Goal: Task Accomplishment & Management: Manage account settings

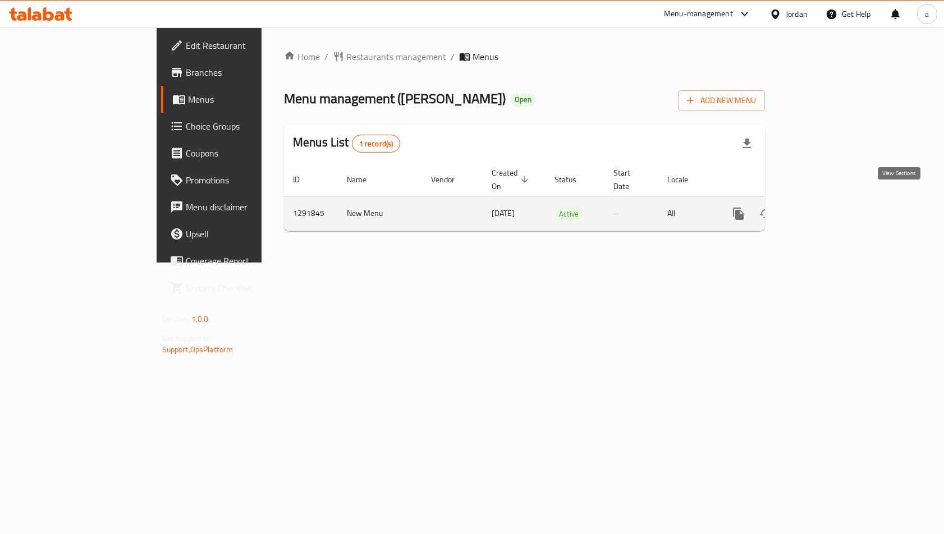
click at [826, 207] on icon "enhanced table" at bounding box center [819, 213] width 13 height 13
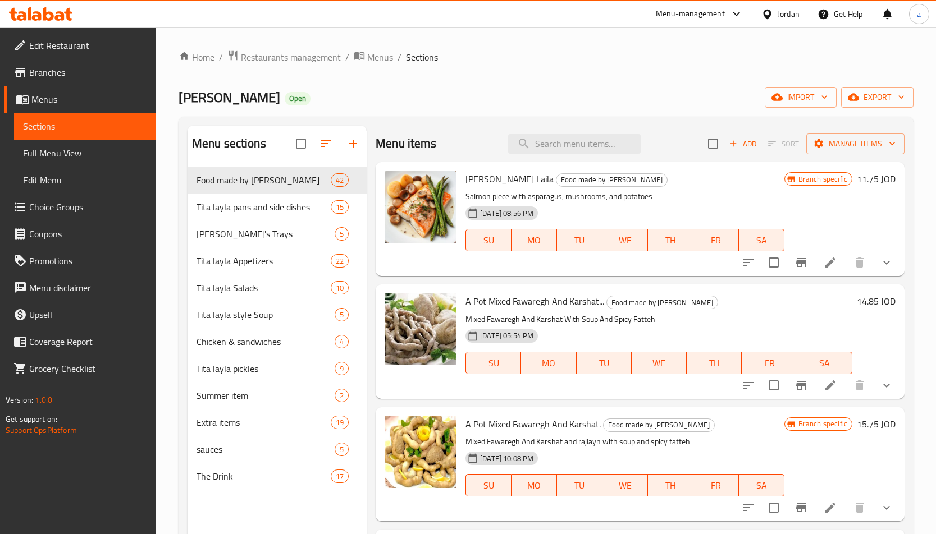
click at [96, 198] on link "Choice Groups" at bounding box center [80, 207] width 152 height 27
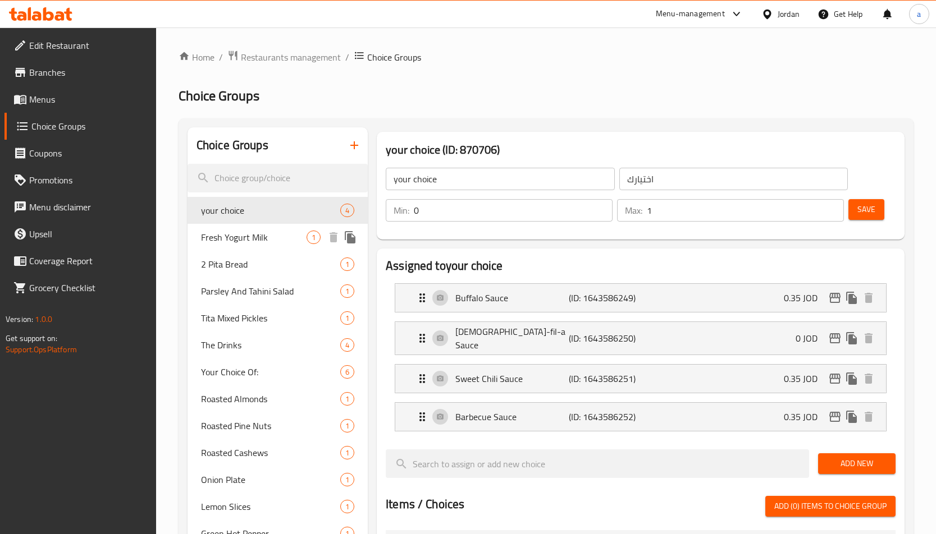
click at [262, 241] on span "Fresh Yogurt Milk" at bounding box center [254, 237] width 106 height 13
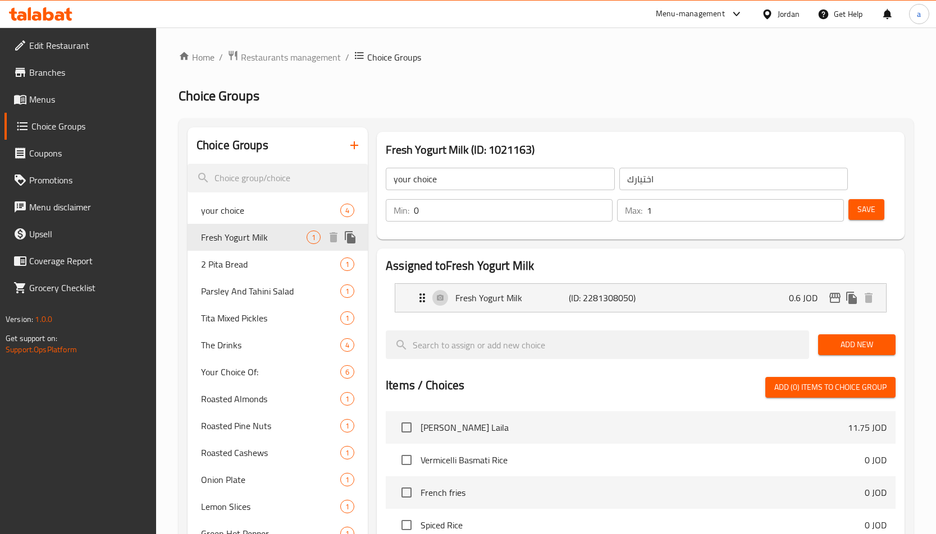
type input "Fresh Yogurt Milk"
type input "لبن [PERSON_NAME]"
click at [509, 266] on h2 "Assigned to Fresh Yogurt Milk" at bounding box center [641, 266] width 510 height 17
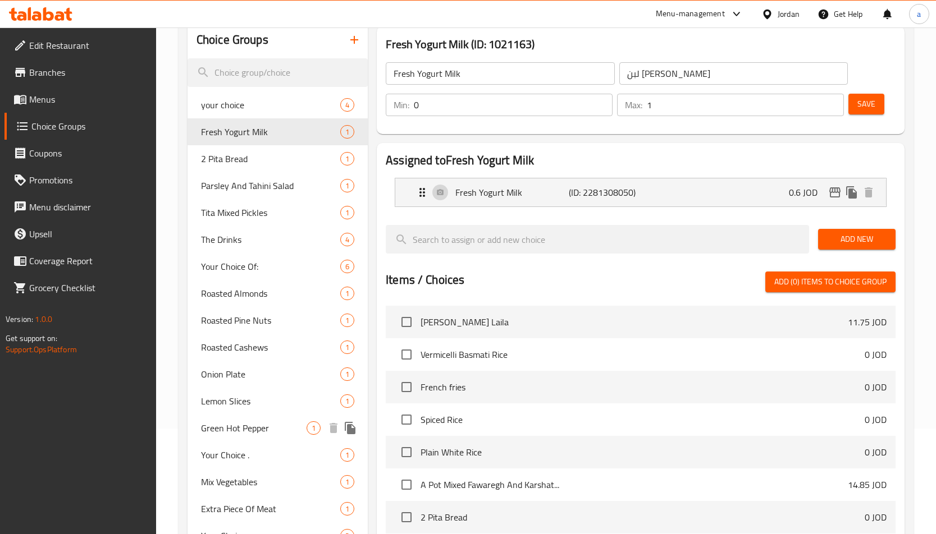
scroll to position [92, 0]
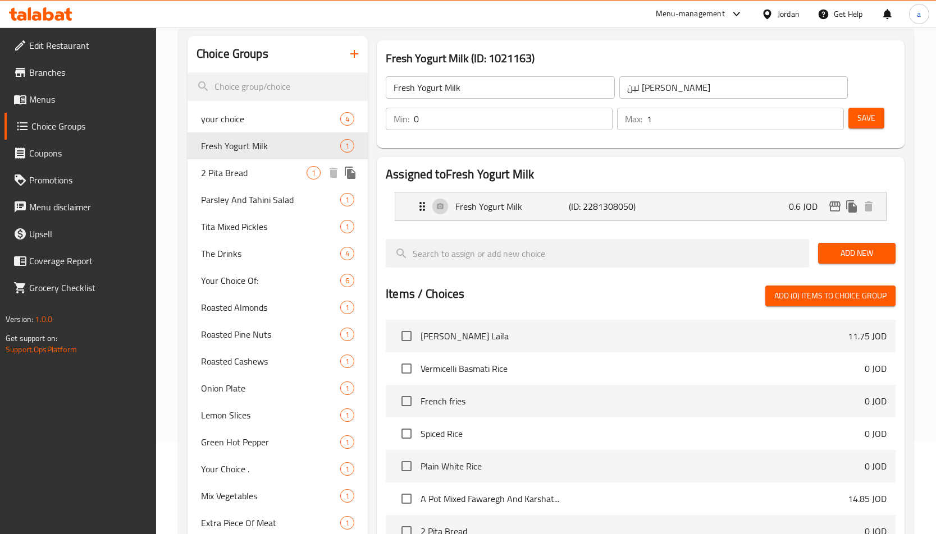
click at [249, 176] on span "2 Pita Bread" at bounding box center [254, 172] width 106 height 13
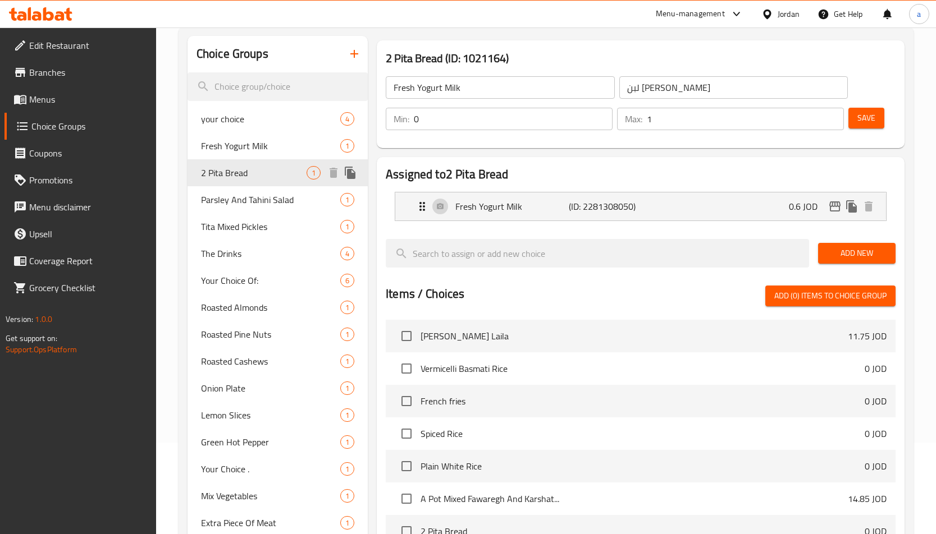
type input "2 Pita Bread"
type input "2 خبز بيتا"
click at [520, 172] on h2 "Assigned to 2 Pita Bread" at bounding box center [641, 174] width 510 height 17
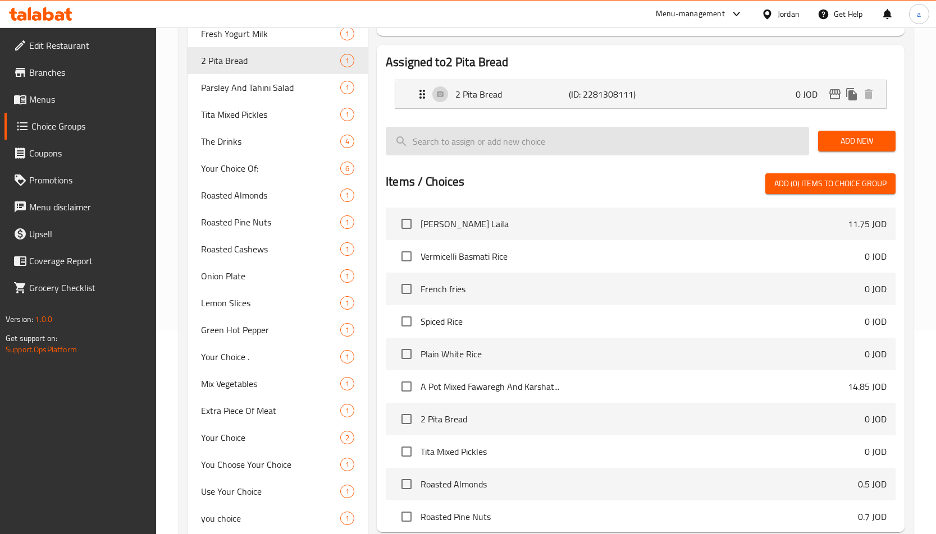
scroll to position [35, 0]
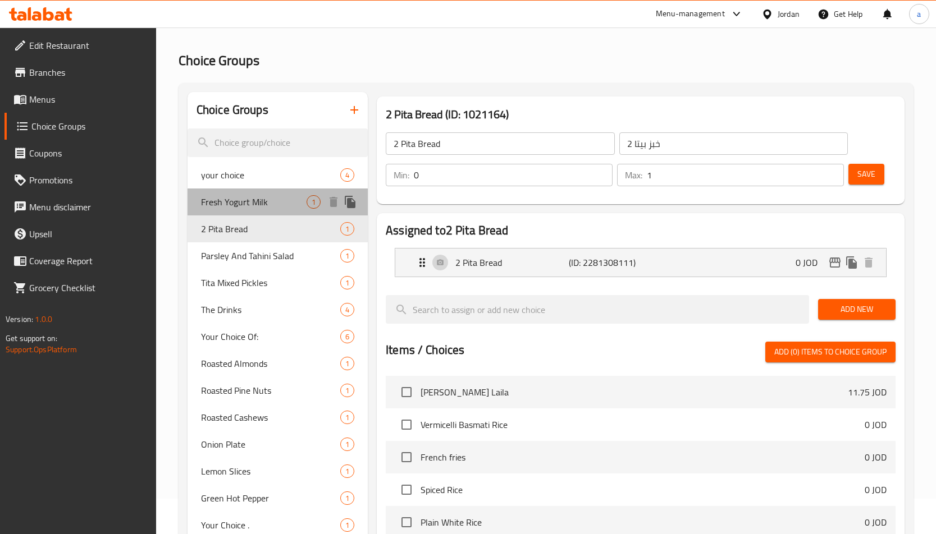
click at [248, 199] on span "Fresh Yogurt Milk" at bounding box center [254, 201] width 106 height 13
type input "Fresh Yogurt Milk"
type input "لبن [PERSON_NAME]"
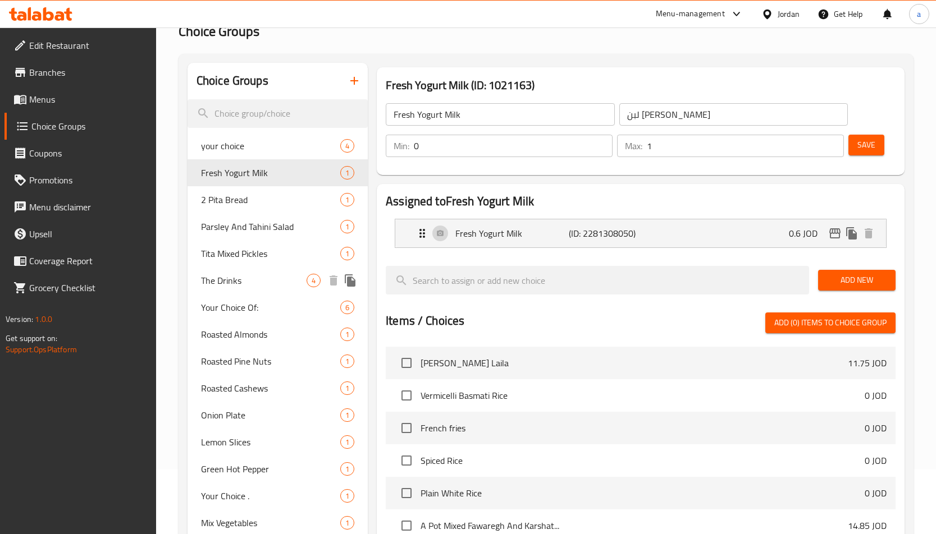
scroll to position [92, 0]
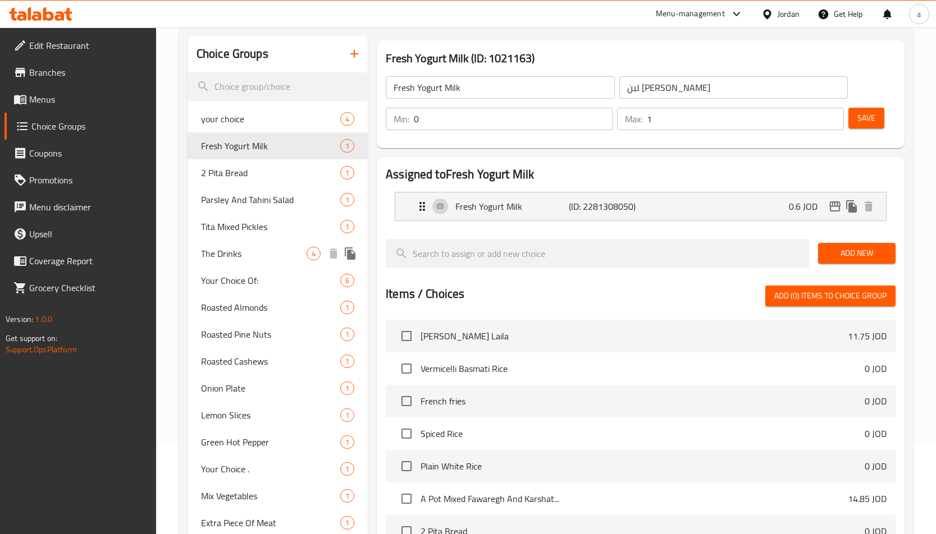
click at [262, 264] on div "The Drinks 4" at bounding box center [277, 253] width 180 height 27
type input "The Drinks"
type input "مشروبات"
type input "1"
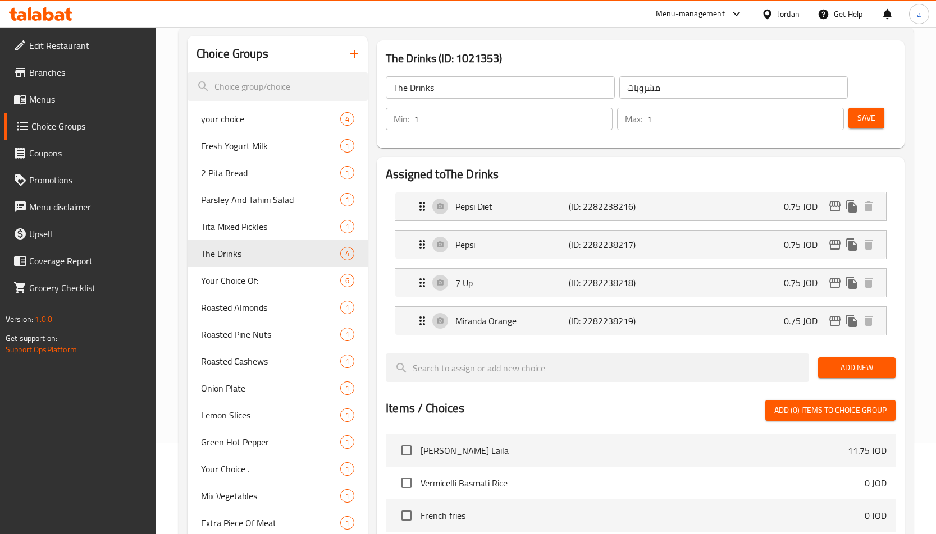
click at [587, 180] on h2 "Assigned to The Drinks" at bounding box center [641, 174] width 510 height 17
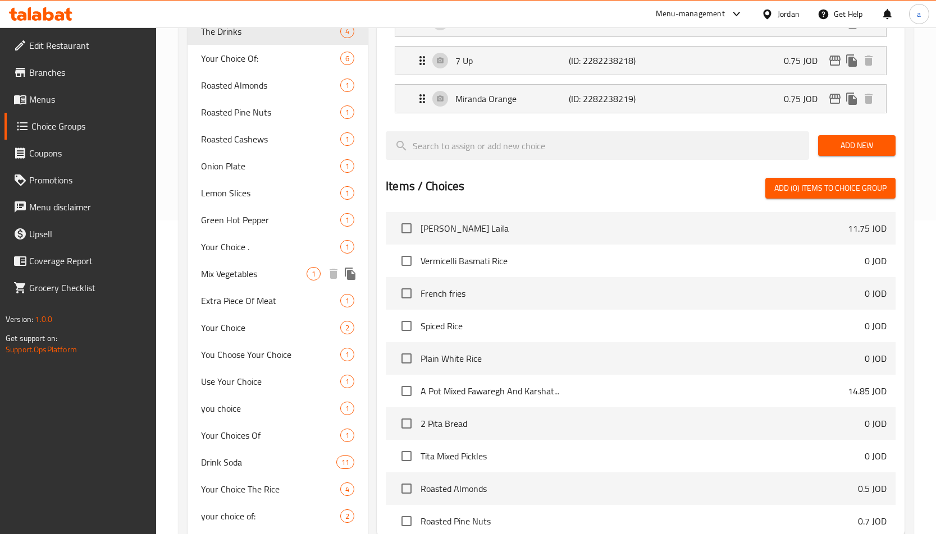
scroll to position [207, 0]
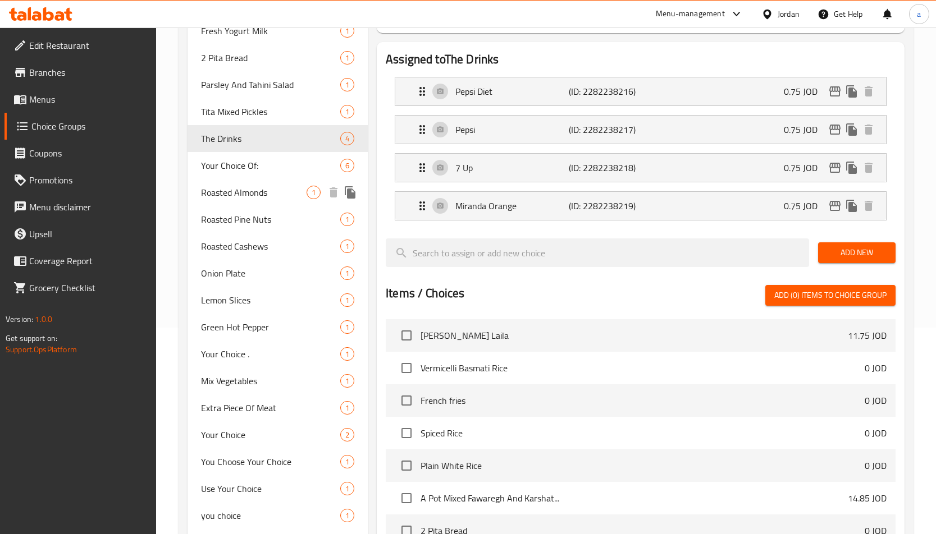
click at [259, 199] on span "Roasted Almonds" at bounding box center [254, 192] width 106 height 13
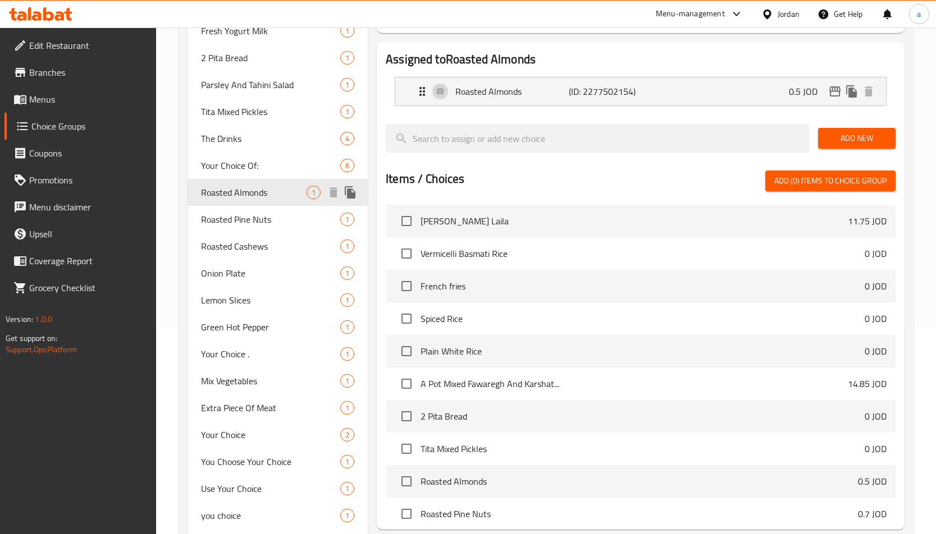
type input "Roasted Almonds"
type input "لوز محمص"
type input "0"
click at [475, 166] on div at bounding box center [641, 166] width 510 height 9
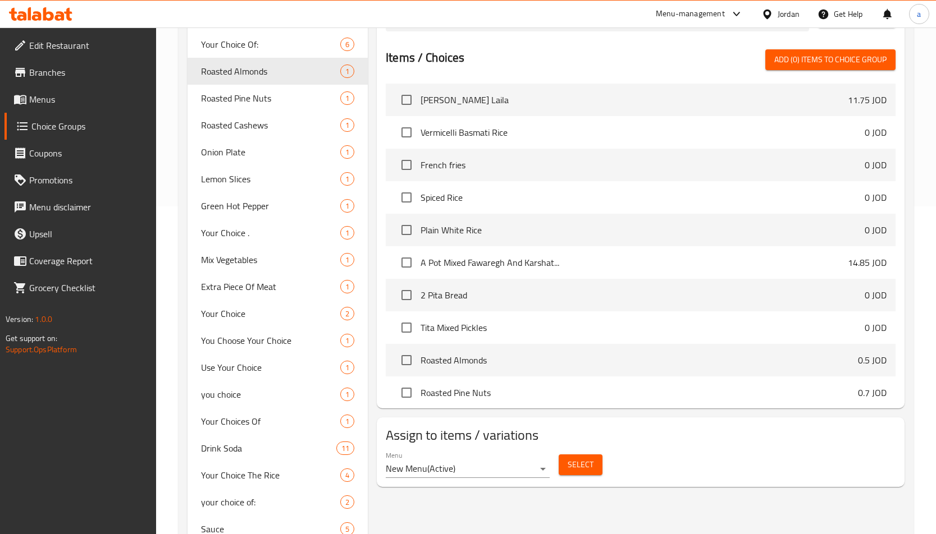
scroll to position [148, 0]
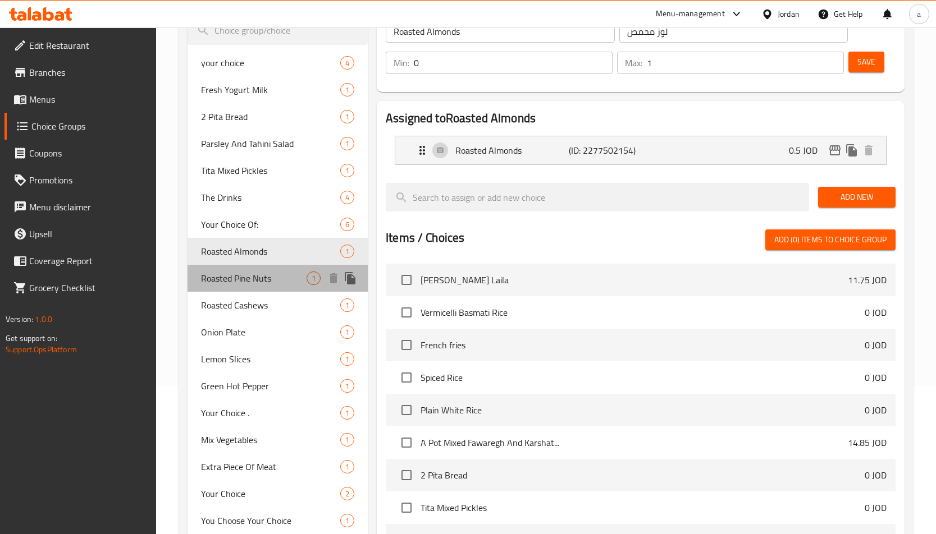
click at [235, 290] on div "Roasted Pine Nuts 1" at bounding box center [277, 278] width 180 height 27
type input "Roasted Pine Nuts"
type input "صنوبر محمص"
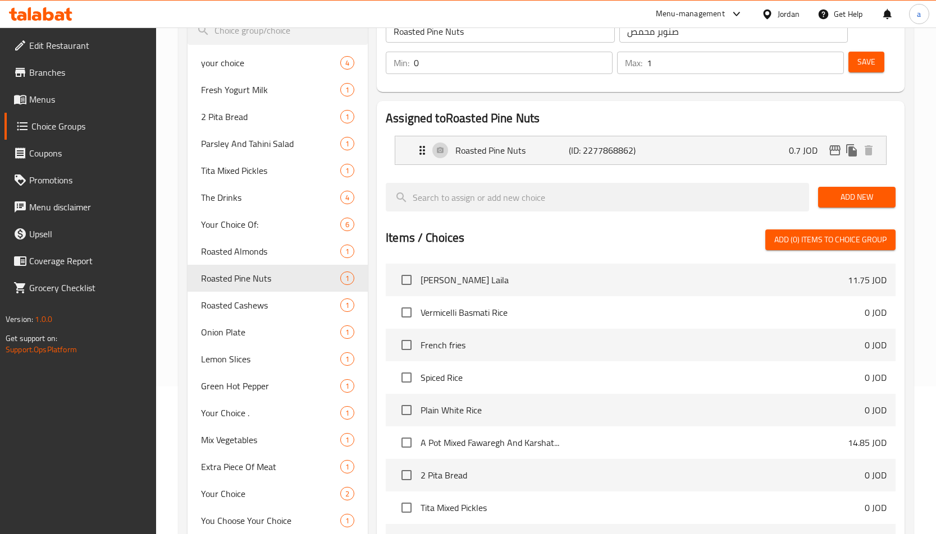
click at [561, 231] on div "Items / Choices Add (0) items to choice group" at bounding box center [641, 240] width 510 height 21
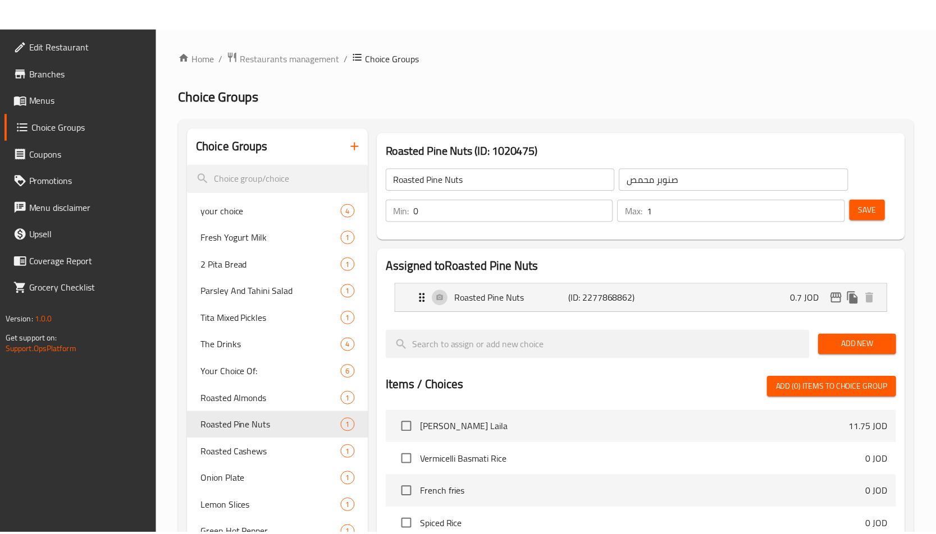
scroll to position [372, 0]
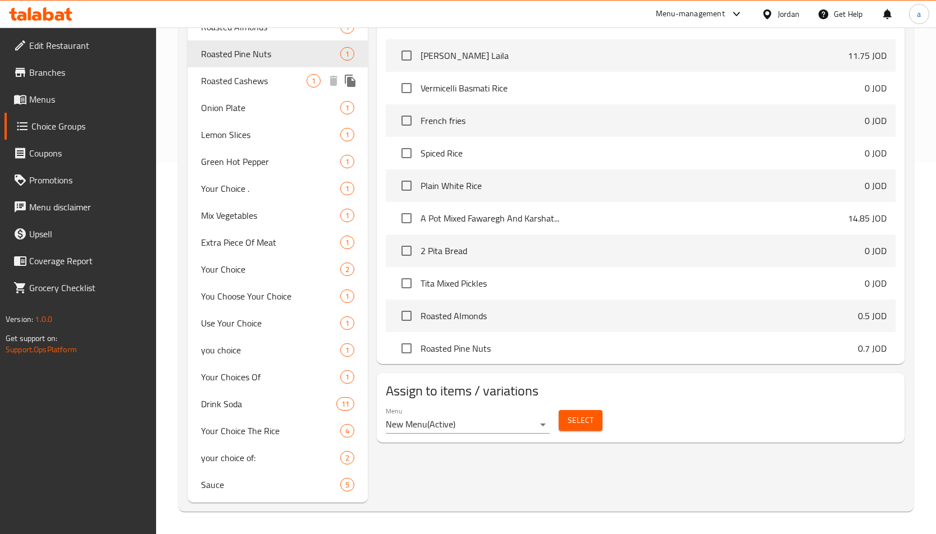
drag, startPoint x: 271, startPoint y: 81, endPoint x: 419, endPoint y: 103, distance: 149.8
click at [271, 81] on span "Roasted Cashews" at bounding box center [254, 80] width 106 height 13
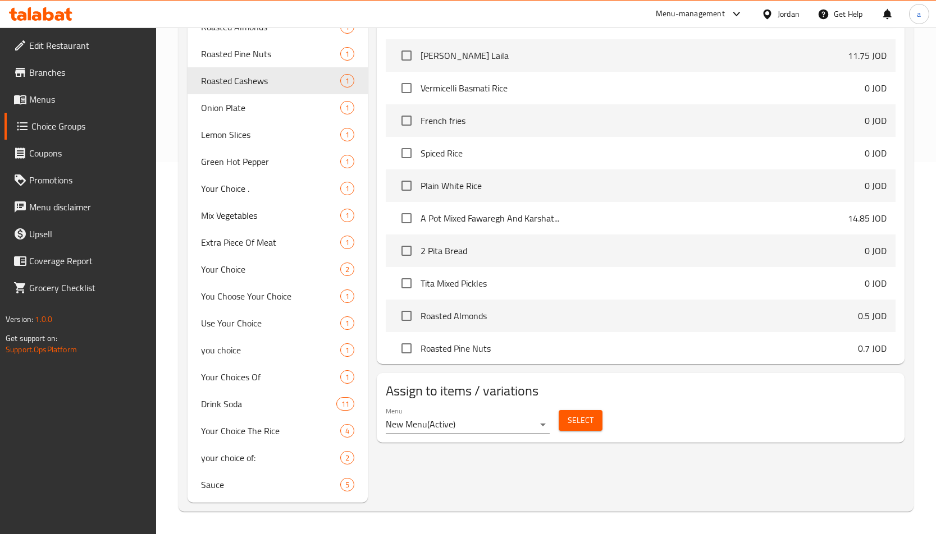
type input "Roasted Cashews"
type input "كاجو محمص"
click at [738, 382] on h2 "Assign to items / variations" at bounding box center [641, 391] width 510 height 18
click at [271, 107] on span "Onion Plate" at bounding box center [254, 107] width 106 height 13
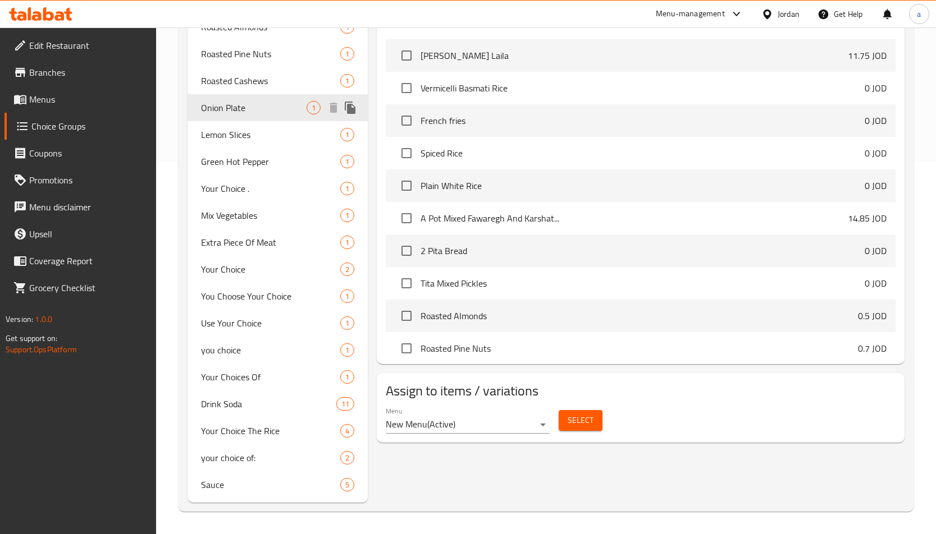
type input "Onion Plate"
type input "طبق بصل"
click at [677, 395] on h2 "Assign to items / variations" at bounding box center [641, 391] width 510 height 18
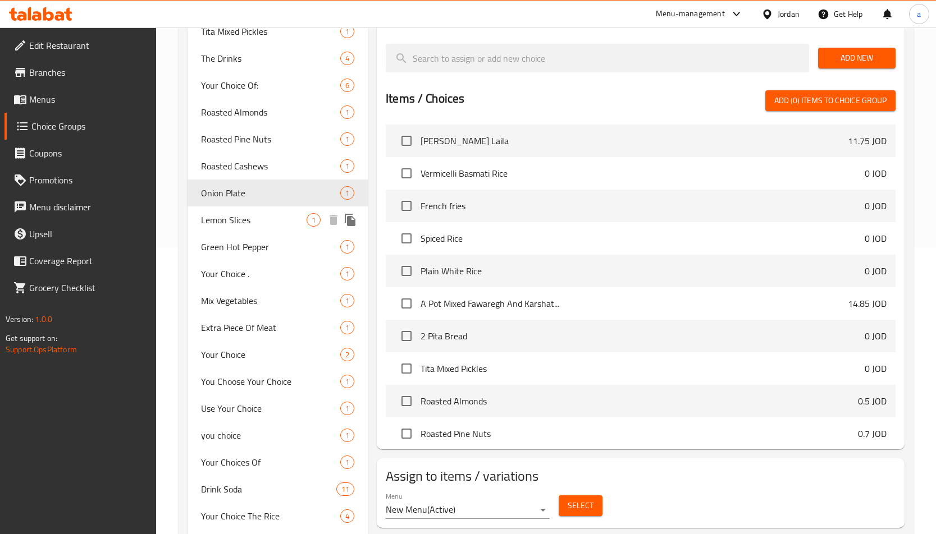
scroll to position [260, 0]
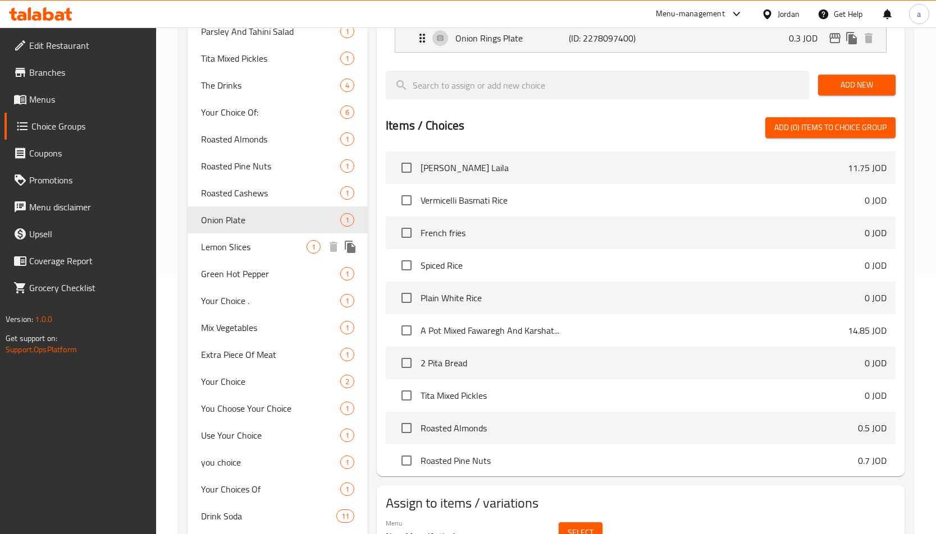
click at [247, 240] on span "Lemon Slices" at bounding box center [254, 246] width 106 height 13
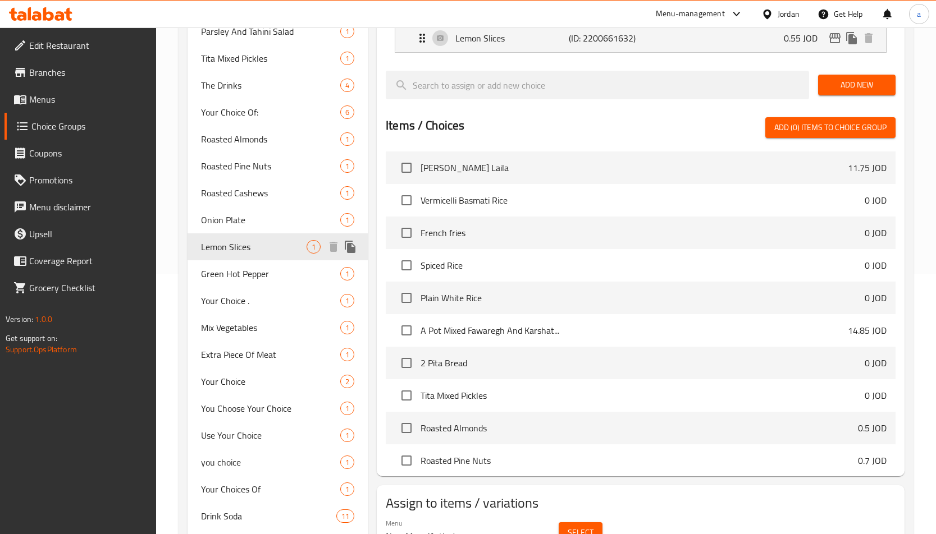
type input "Lemon Slices"
type input "[PERSON_NAME]"
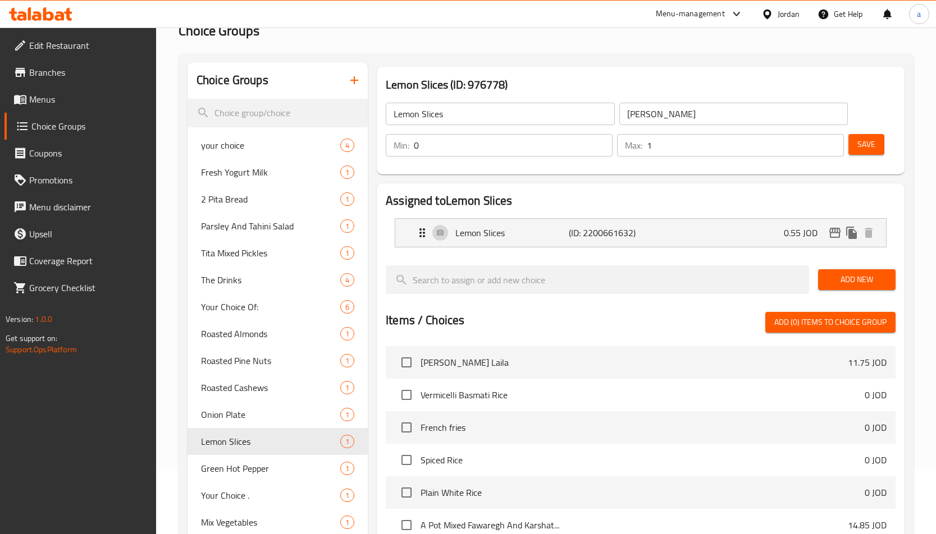
scroll to position [56, 0]
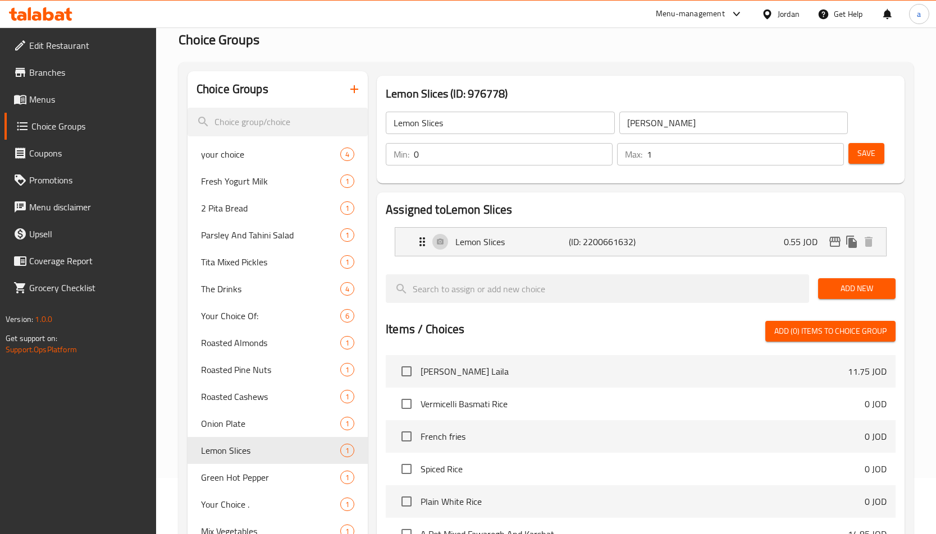
click at [433, 70] on div "Choice Groups your choice 4 Fresh Yogurt Milk 1 2 Pita Bread 1 Parsley And Tahi…" at bounding box center [546, 445] width 735 height 766
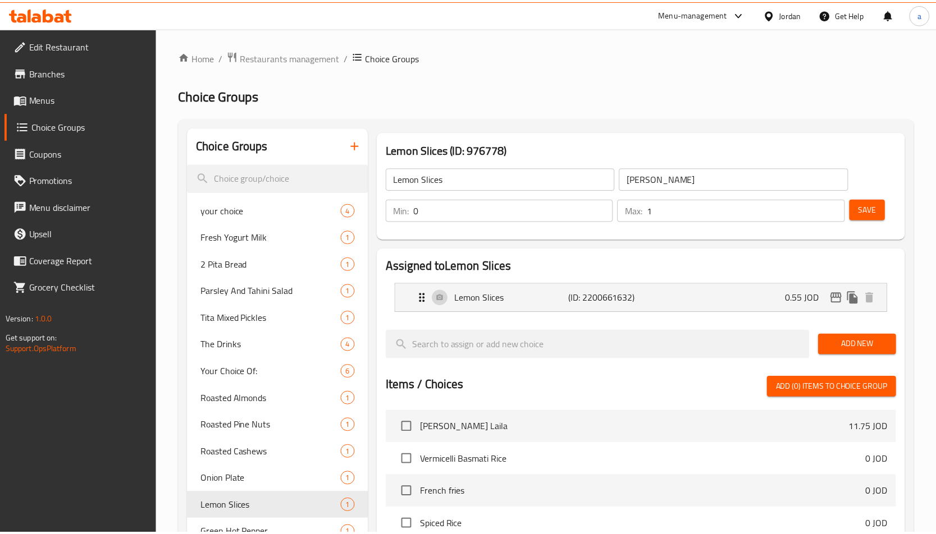
scroll to position [372, 0]
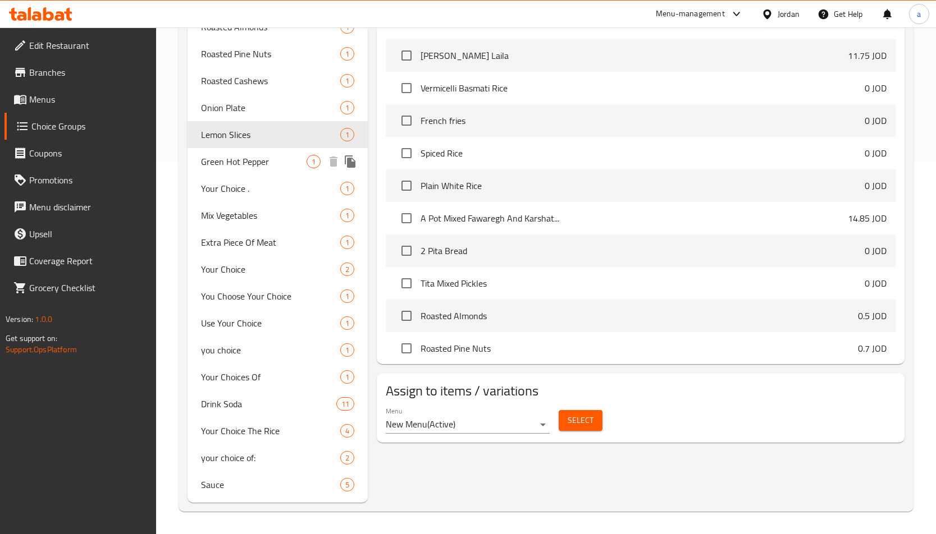
click at [258, 172] on div "Green Hot Pepper 1" at bounding box center [277, 161] width 180 height 27
type input "Green Hot Pepper"
type input "فلفل اخضر حار"
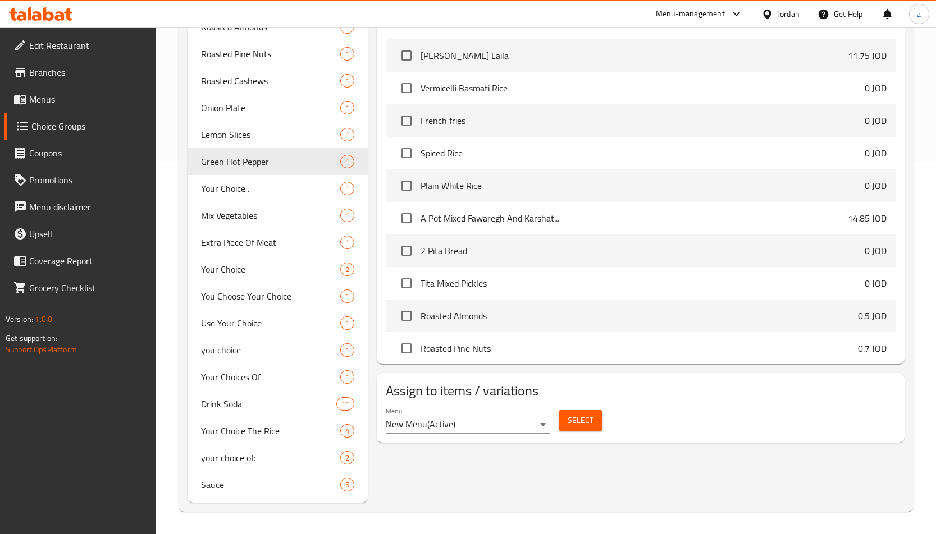
click at [669, 417] on div "Menu New Menu ( Active ) Select" at bounding box center [640, 420] width 519 height 36
click at [249, 195] on div "Your Choice . 1" at bounding box center [277, 188] width 180 height 27
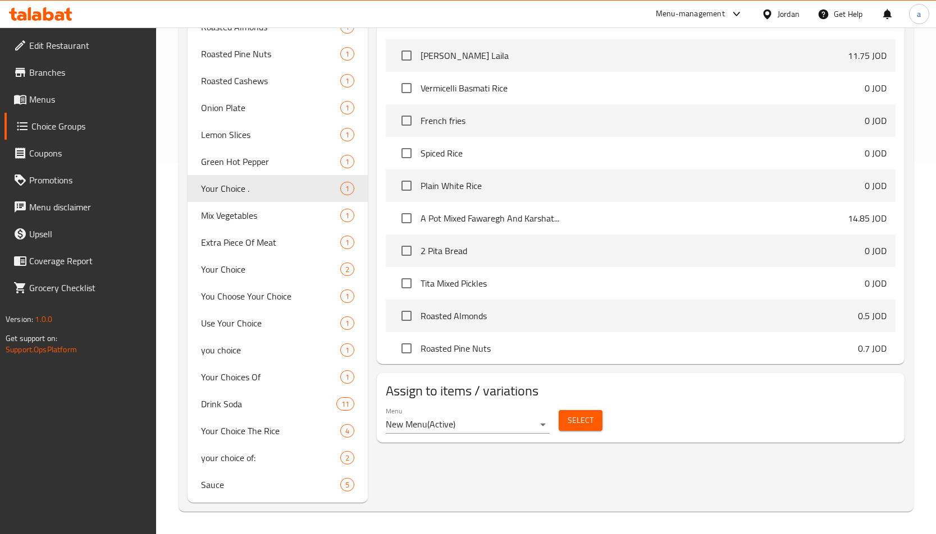
type input "Your Choice ."
type input "اختيارك ."
click at [705, 408] on div "Menu New Menu ( Active ) Select" at bounding box center [640, 420] width 519 height 36
click at [241, 221] on span "Mix Vegetables" at bounding box center [254, 215] width 106 height 13
type input "Mix Vegetables"
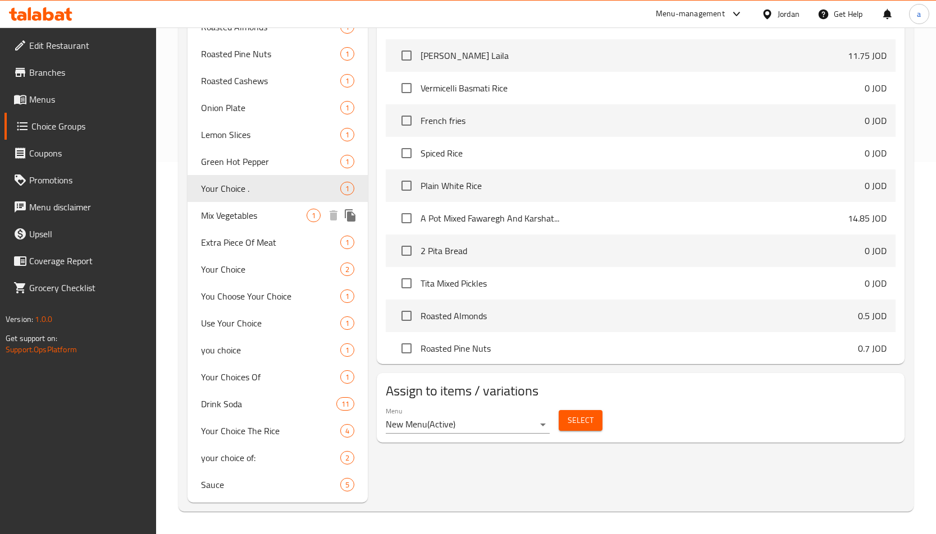
type input "خضره مشكله"
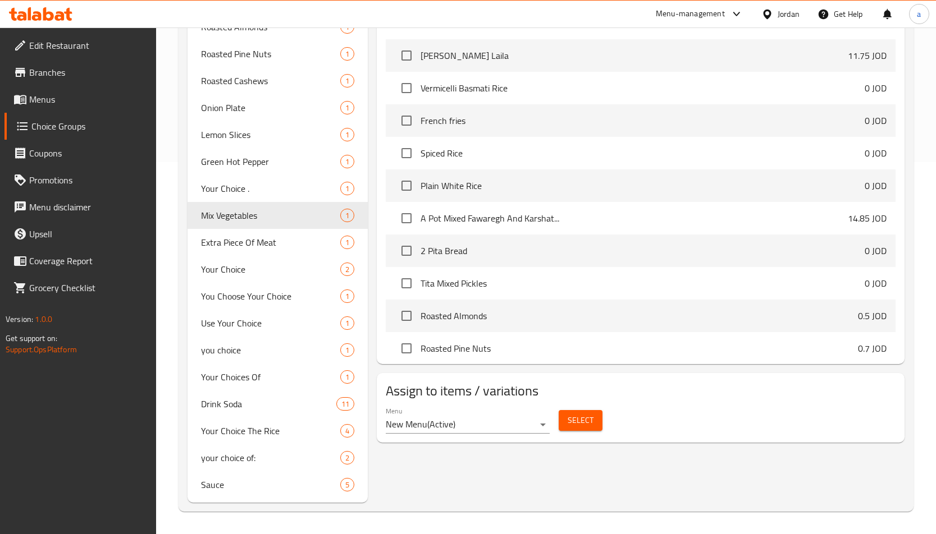
click at [684, 392] on h2 "Assign to items / variations" at bounding box center [641, 391] width 510 height 18
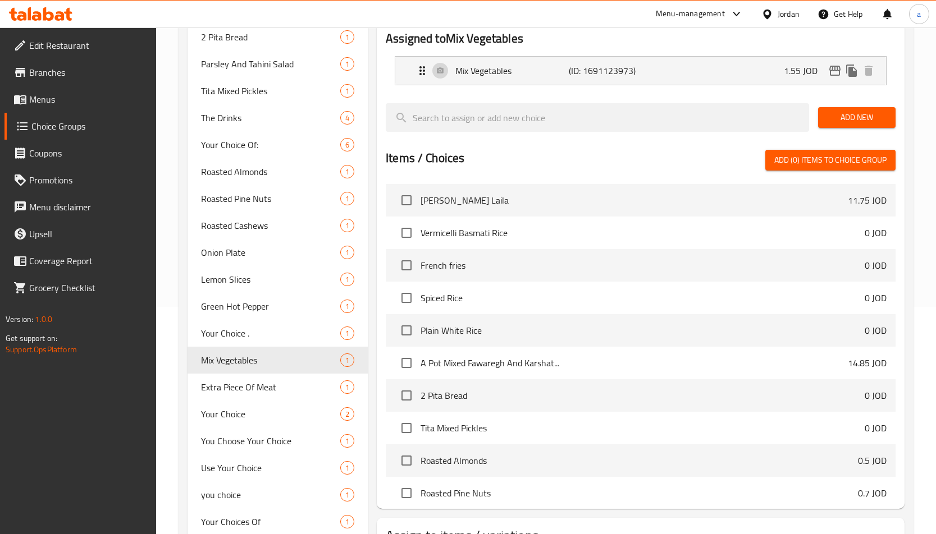
scroll to position [0, 0]
